Goal: Information Seeking & Learning: Learn about a topic

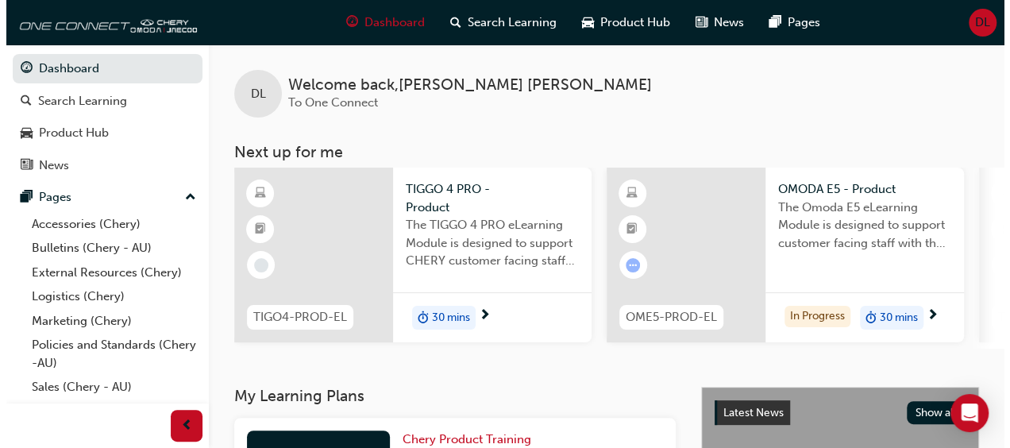
scroll to position [0, 59]
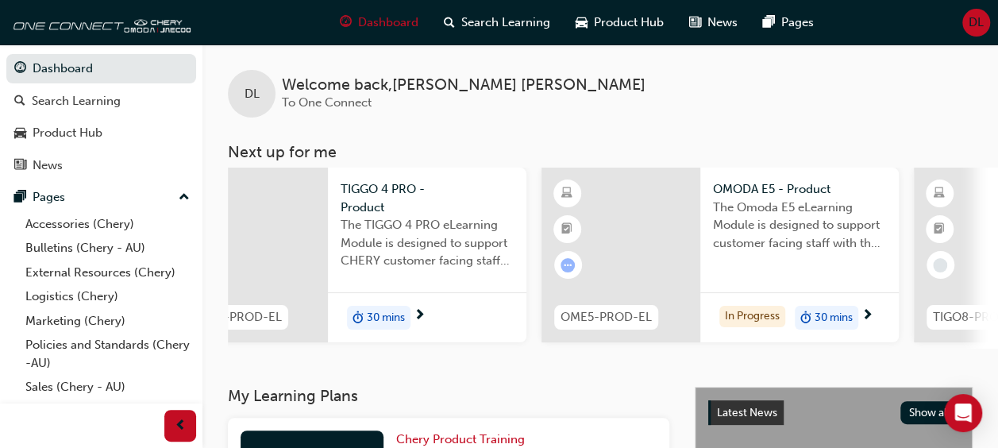
click at [818, 316] on span "30 mins" at bounding box center [834, 318] width 38 height 18
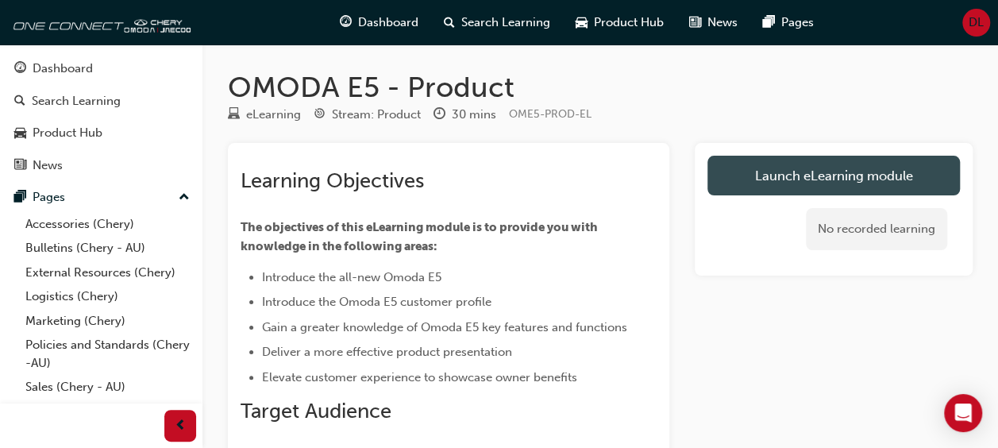
click at [843, 176] on link "Launch eLearning module" at bounding box center [834, 176] width 253 height 40
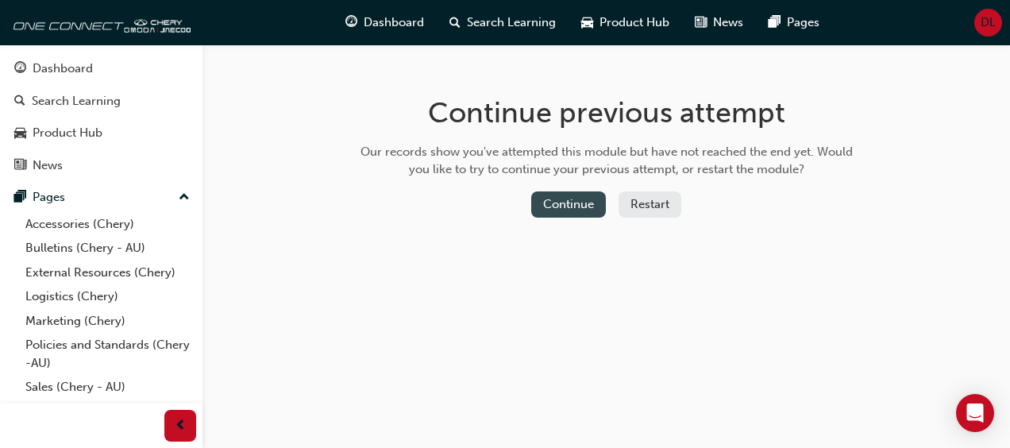
click at [583, 201] on button "Continue" at bounding box center [568, 204] width 75 height 26
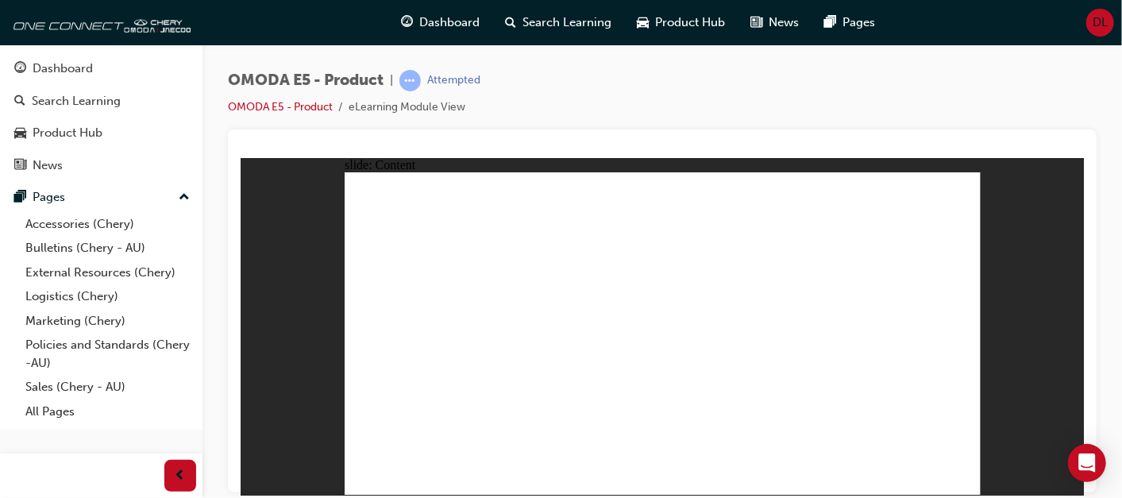
drag, startPoint x: 888, startPoint y: 4, endPoint x: 664, endPoint y: 79, distance: 236.0
click at [664, 79] on div "OMODA E5 - Product | Attempted OMODA E5 - Product eLearning Module View" at bounding box center [662, 100] width 869 height 60
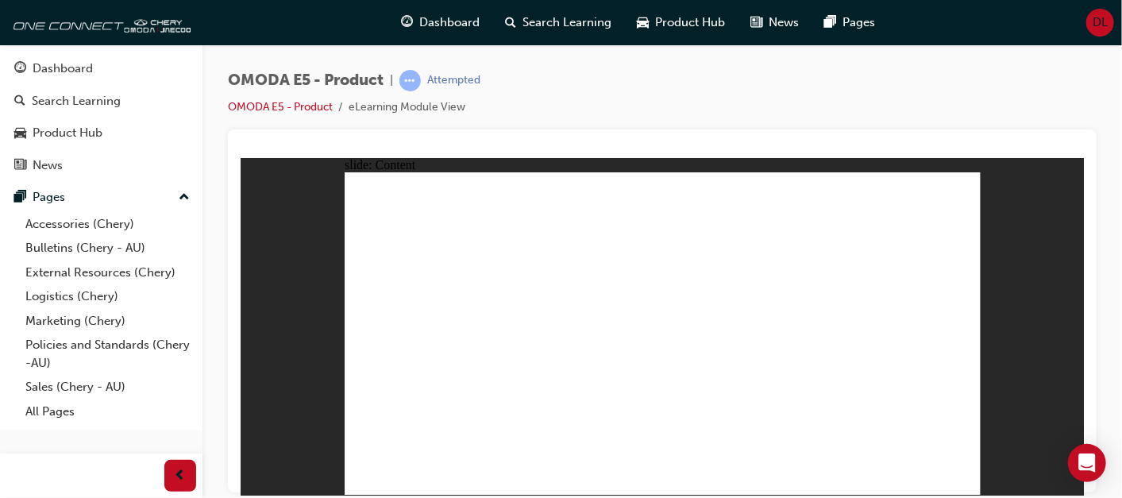
click at [982, 106] on div "OMODA E5 - Product | Attempted OMODA E5 - Product eLearning Module View" at bounding box center [662, 100] width 869 height 60
